Goal: Transaction & Acquisition: Purchase product/service

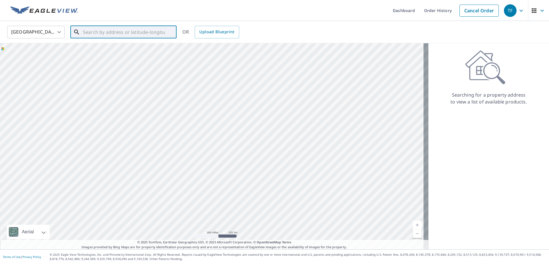
paste input "[STREET_ADDRESS]"
click at [104, 55] on p "[GEOGRAPHIC_DATA], [GEOGRAPHIC_DATA] 19522" at bounding box center [127, 57] width 90 height 11
type input "[STREET_ADDRESS]"
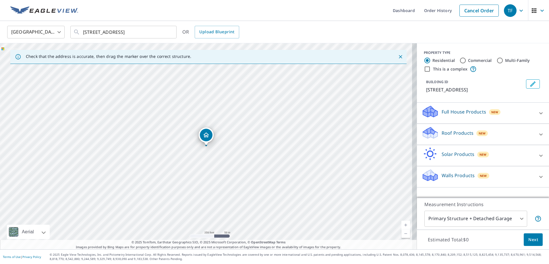
click at [434, 130] on div "Roof Products New" at bounding box center [477, 134] width 112 height 16
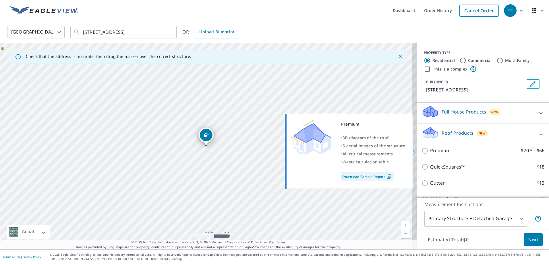
click at [430, 149] on p "Premium" at bounding box center [440, 150] width 20 height 7
click at [428, 149] on input "Premium $20.5 - $66" at bounding box center [425, 150] width 9 height 7
checkbox input "true"
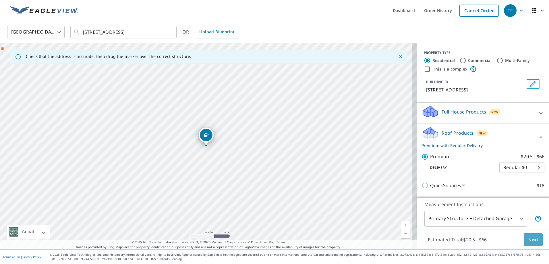
click at [528, 240] on span "Next" at bounding box center [533, 239] width 10 height 7
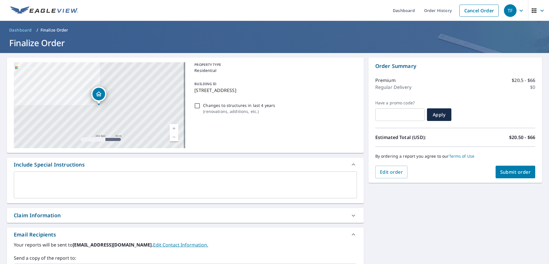
scroll to position [57, 0]
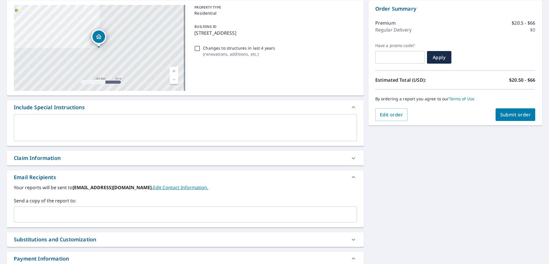
click at [51, 158] on div "Claim Information" at bounding box center [37, 158] width 47 height 8
checkbox input "true"
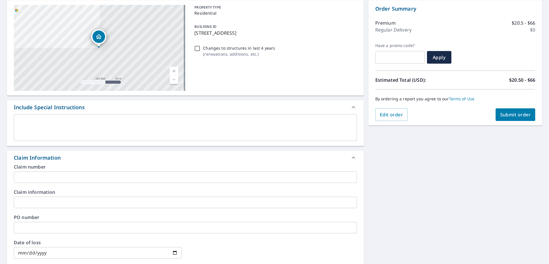
click at [52, 175] on input "text" at bounding box center [185, 177] width 343 height 11
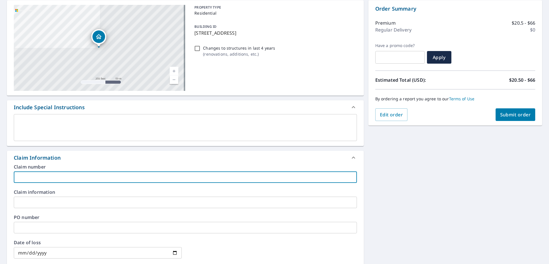
type input "AFFORDABLE"
checkbox input "true"
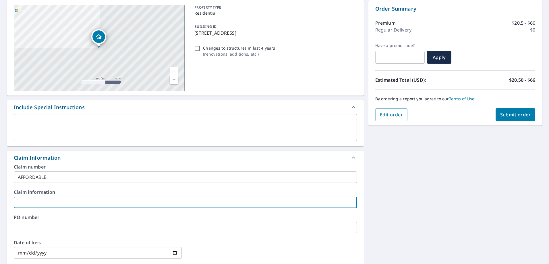
click at [56, 201] on input "text" at bounding box center [185, 202] width 343 height 11
type input "AFFORDABLE"
checkbox input "true"
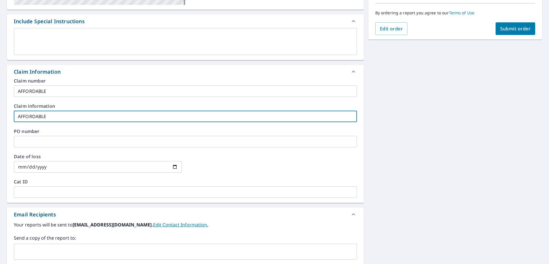
scroll to position [201, 0]
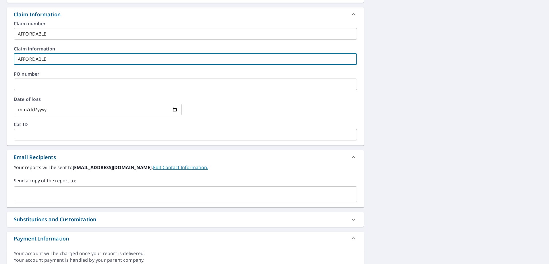
click at [55, 198] on input "text" at bounding box center [180, 194] width 329 height 11
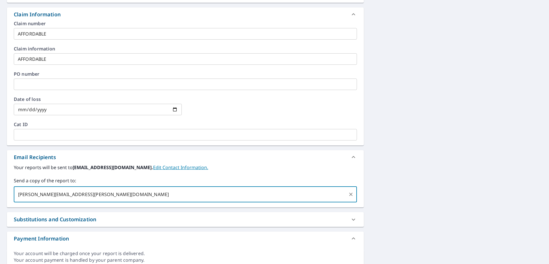
scroll to position [115, 0]
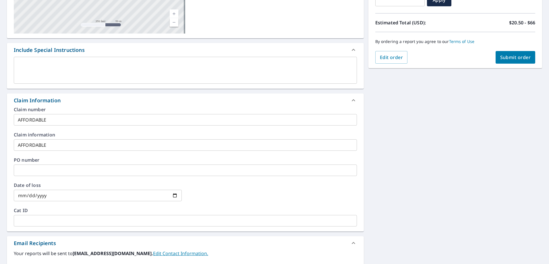
type input "[PERSON_NAME][EMAIL_ADDRESS][PERSON_NAME][DOMAIN_NAME]"
click at [495, 59] on button "Submit order" at bounding box center [515, 57] width 40 height 13
checkbox input "true"
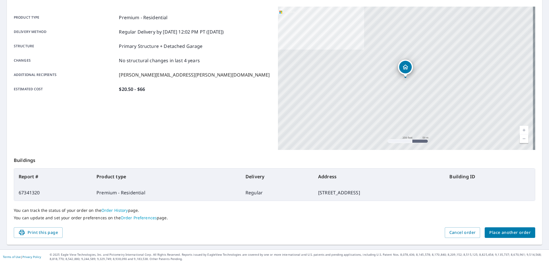
scroll to position [73, 0]
click at [497, 238] on button "Place another order" at bounding box center [509, 232] width 50 height 11
